Goal: Task Accomplishment & Management: Use online tool/utility

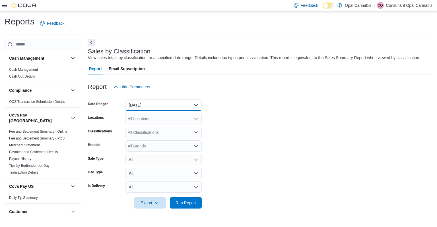
click at [160, 101] on button "[DATE]" at bounding box center [164, 105] width 76 height 11
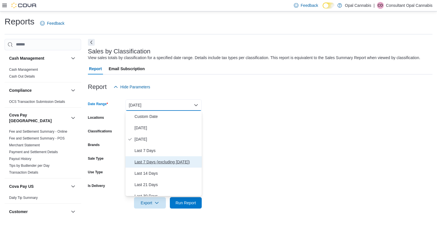
click at [158, 165] on span "Last 7 Days (excluding [DATE])" at bounding box center [167, 162] width 65 height 7
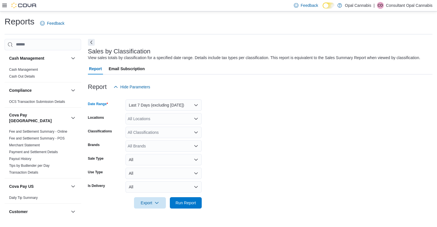
click at [194, 120] on icon "Open list of options" at bounding box center [196, 119] width 5 height 5
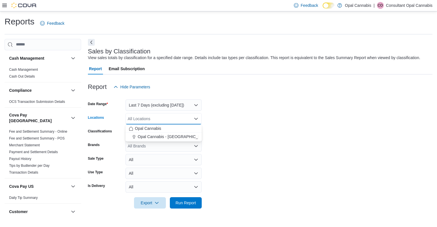
click at [178, 135] on span "Opal Cannabis - [GEOGRAPHIC_DATA]" at bounding box center [173, 137] width 71 height 6
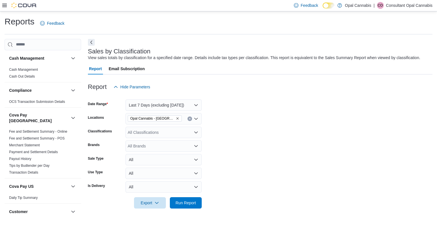
click at [238, 134] on form "Date Range Last 7 Days (excluding [DATE]) Locations Opal Cannabis - [GEOGRAPHIC…" at bounding box center [260, 151] width 345 height 116
click at [182, 204] on span "Run Report" at bounding box center [186, 203] width 20 height 6
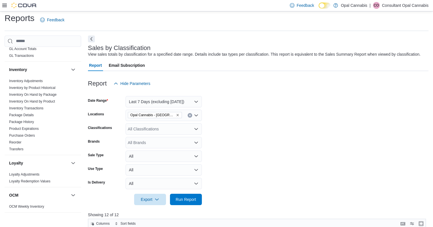
scroll to position [273, 0]
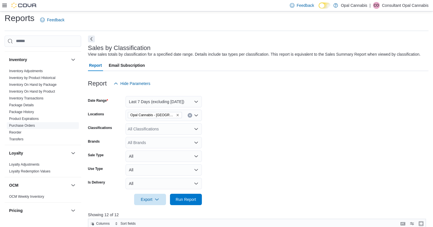
click at [17, 131] on link "Reorder" at bounding box center [15, 133] width 12 height 4
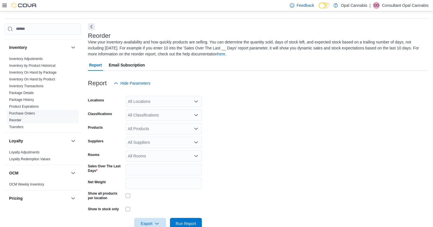
scroll to position [25, 0]
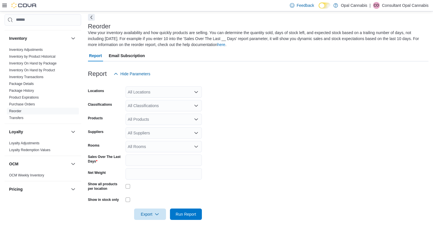
click at [171, 96] on div "All Locations" at bounding box center [164, 92] width 76 height 11
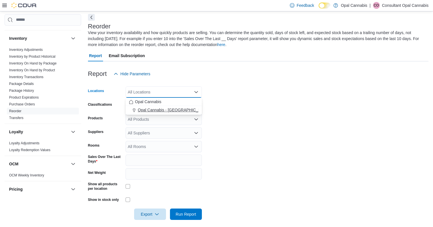
click at [167, 107] on button "Opal Cannabis - [GEOGRAPHIC_DATA]" at bounding box center [164, 110] width 76 height 8
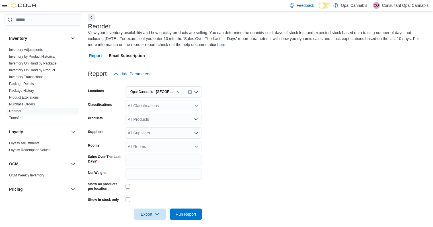
click at [223, 107] on form "Locations Opal Cannabis - [PERSON_NAME] Classifications All Classifications Pro…" at bounding box center [258, 150] width 340 height 141
click at [162, 131] on div "All Suppliers" at bounding box center [164, 133] width 76 height 11
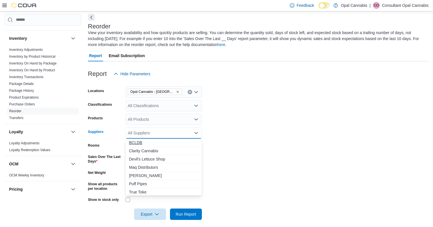
click at [145, 141] on span "BCLDB" at bounding box center [163, 143] width 69 height 6
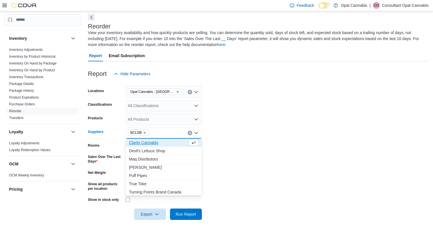
click at [244, 129] on form "Locations Opal Cannabis - [GEOGRAPHIC_DATA] Classifications All Classifications…" at bounding box center [258, 150] width 340 height 141
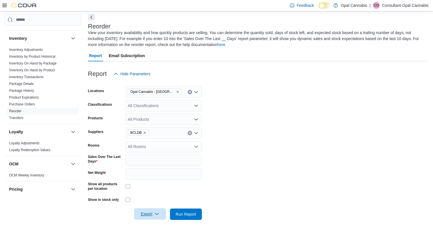
click at [146, 216] on span "Export" at bounding box center [149, 214] width 25 height 11
click at [157, 180] on span "Export to Excel" at bounding box center [151, 180] width 26 height 5
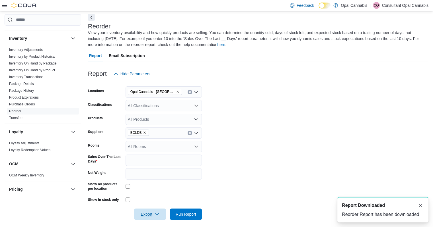
scroll to position [0, 0]
